Goal: Register for event/course

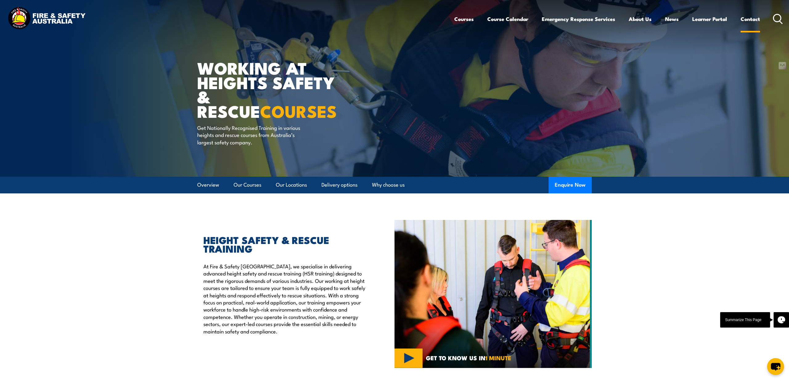
click at [750, 19] on link "Contact" at bounding box center [750, 19] width 19 height 16
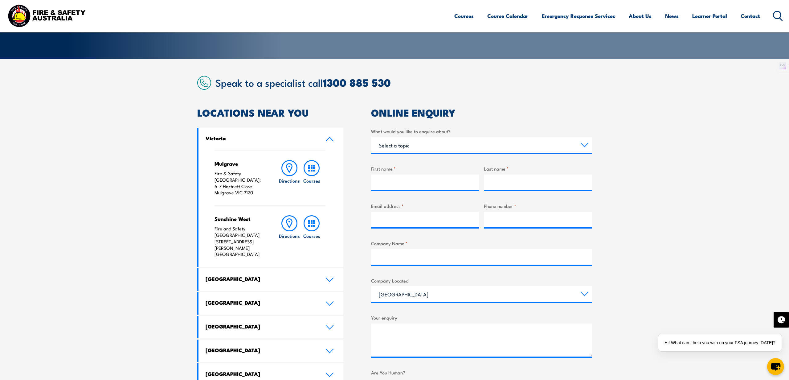
scroll to position [117, 0]
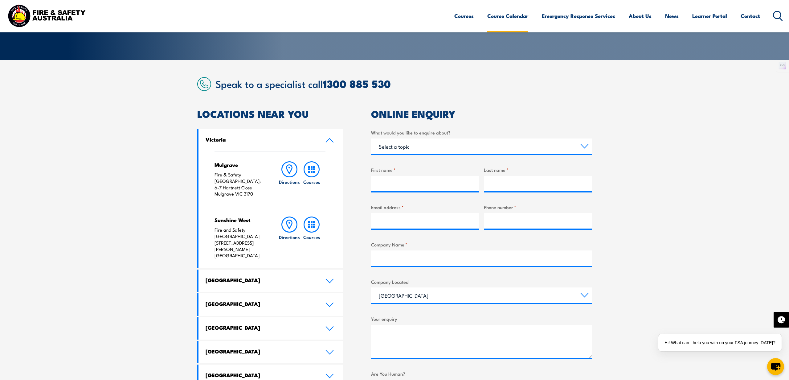
click at [504, 19] on link "Course Calendar" at bounding box center [508, 16] width 41 height 16
click at [504, 18] on link "Course Calendar" at bounding box center [508, 16] width 41 height 16
click at [500, 294] on select "Queensland New South Wales Australian Capital Territory Victoria South Australi…" at bounding box center [481, 294] width 221 height 15
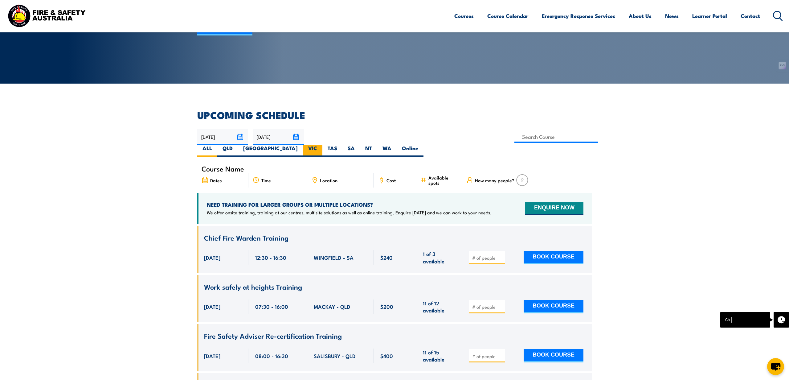
click at [323, 145] on label "VIC" at bounding box center [312, 151] width 19 height 12
click at [321, 145] on input "VIC" at bounding box center [319, 147] width 4 height 4
radio input "true"
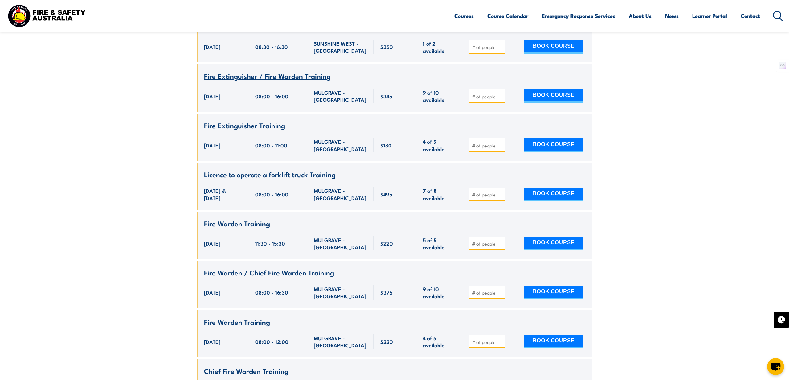
scroll to position [942, 0]
